Goal: Information Seeking & Learning: Learn about a topic

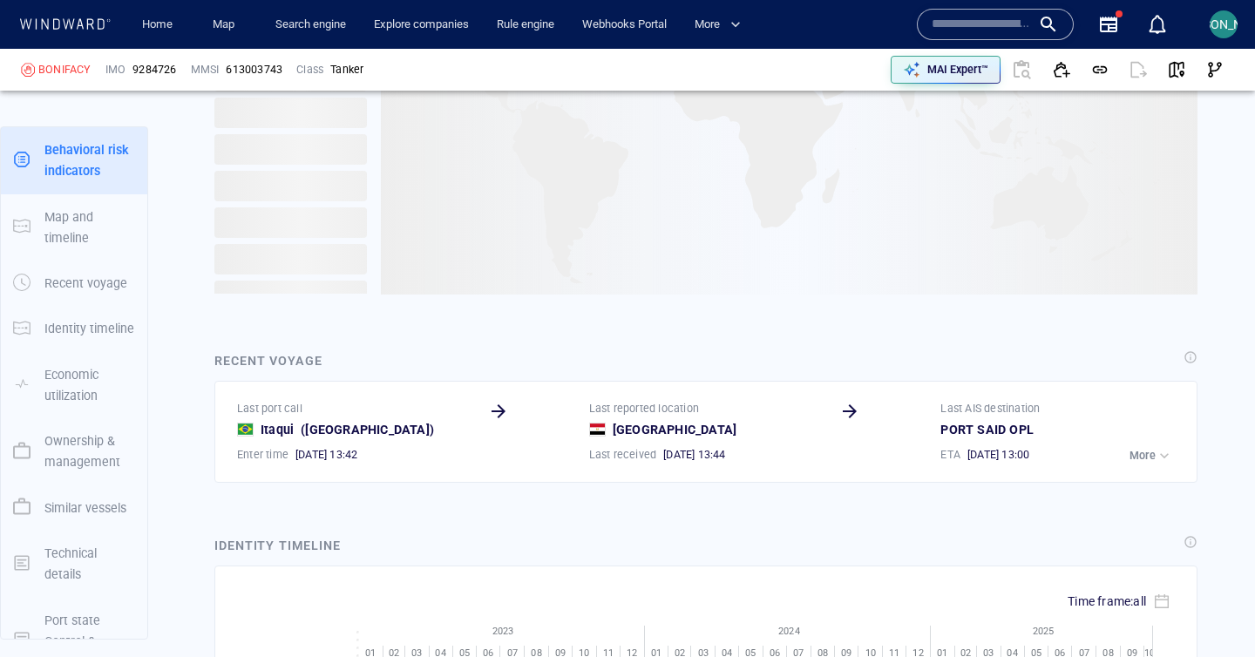
scroll to position [205, 0]
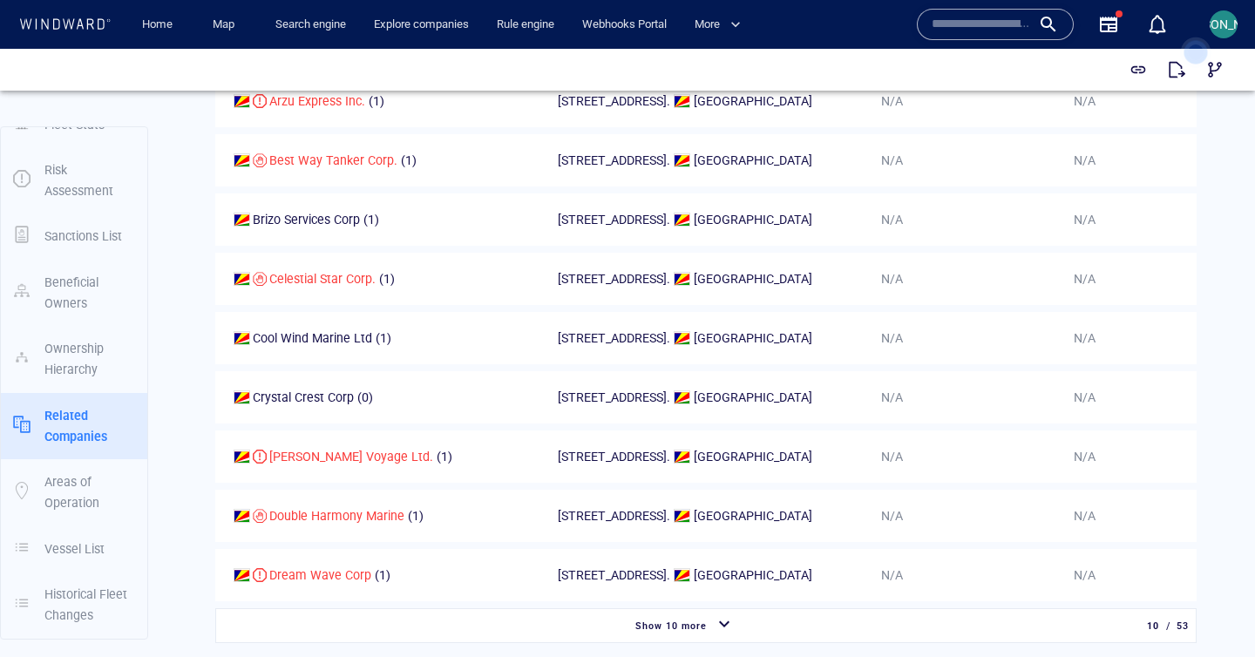
scroll to position [1641, 0]
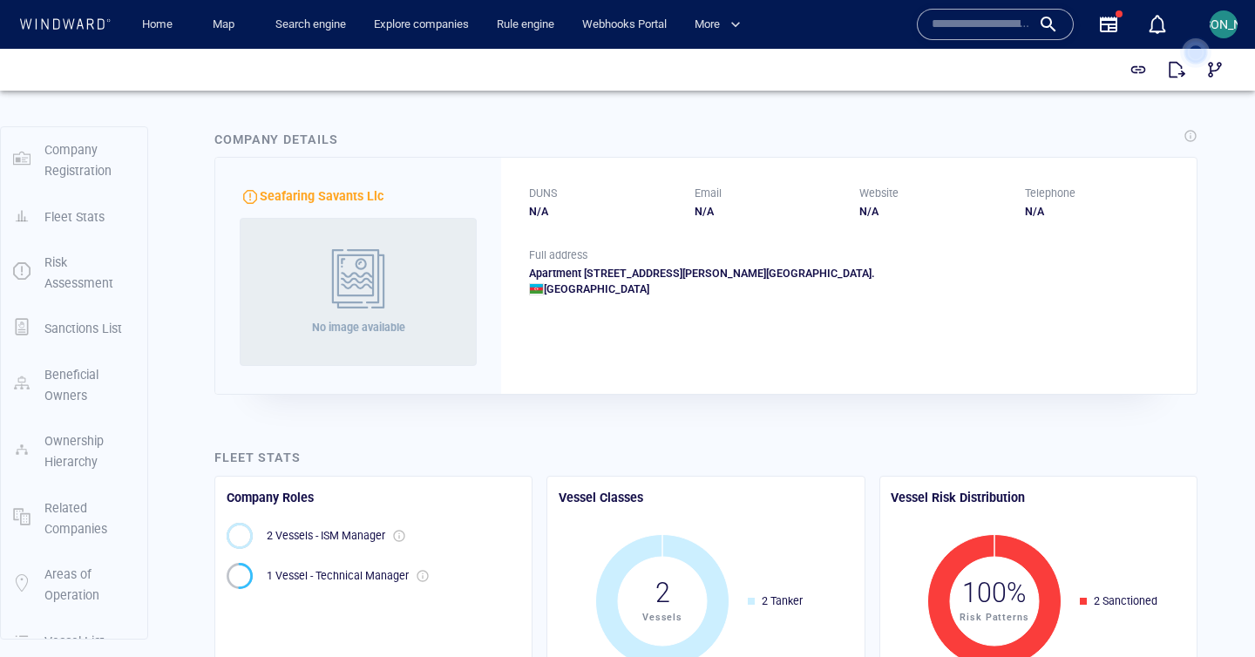
scroll to position [1314, 0]
